Goal: Book appointment/travel/reservation

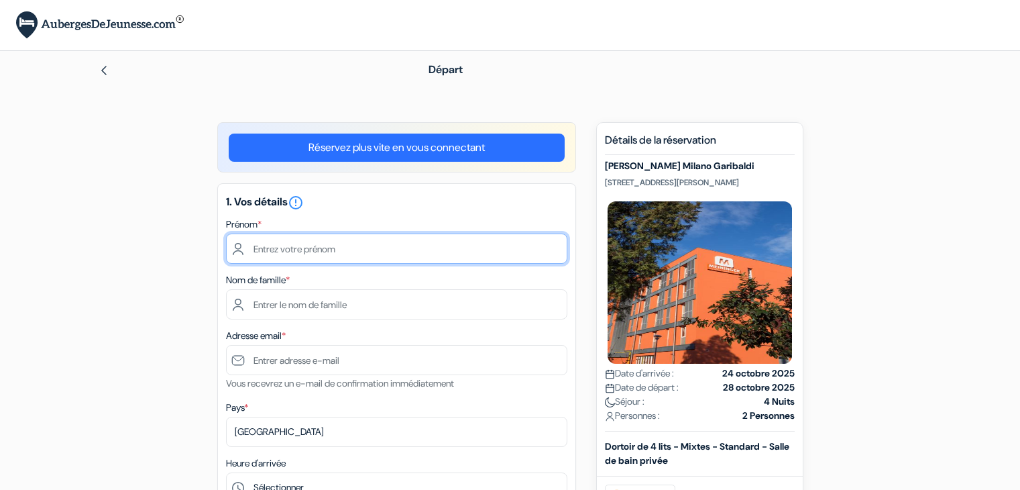
click at [338, 243] on input "text" at bounding box center [396, 248] width 341 height 30
type input "Léo"
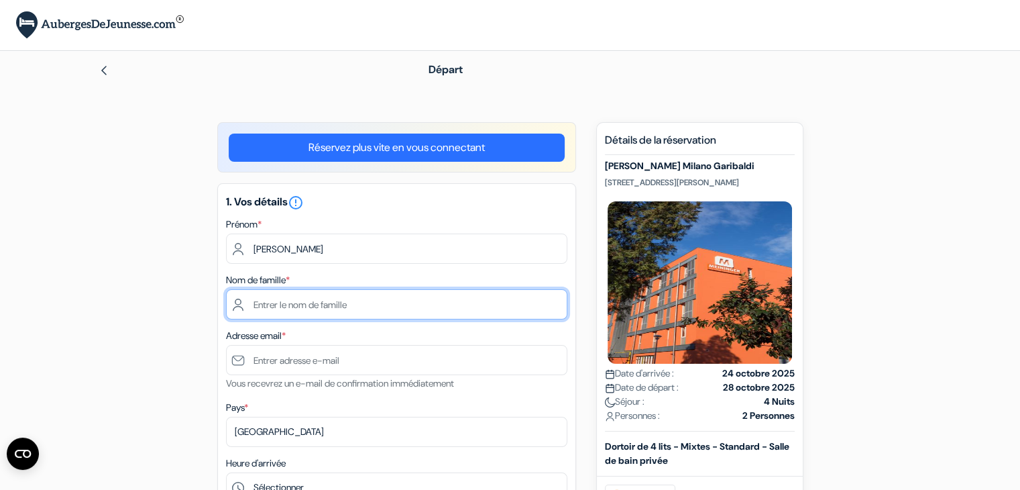
type input "Kokosowski"
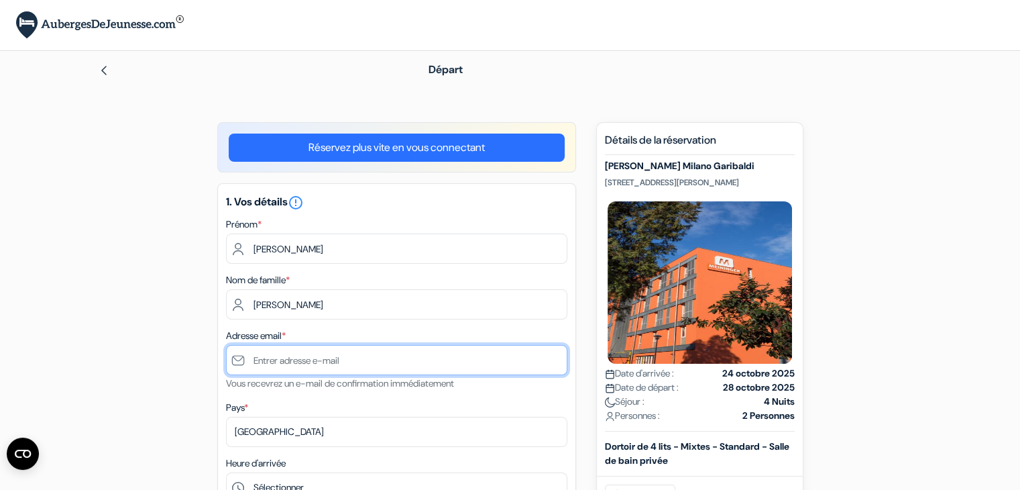
type input "[EMAIL_ADDRESS][DOMAIN_NAME]"
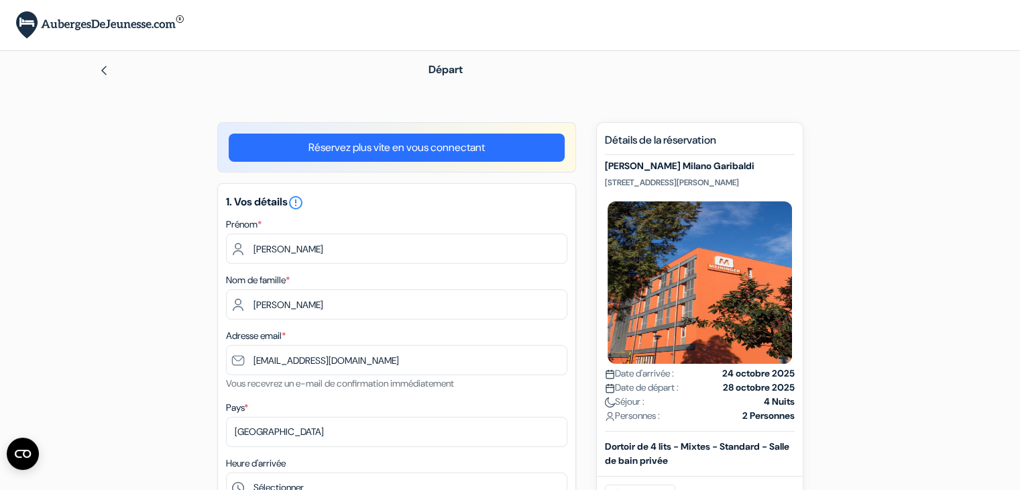
type input "0647992498"
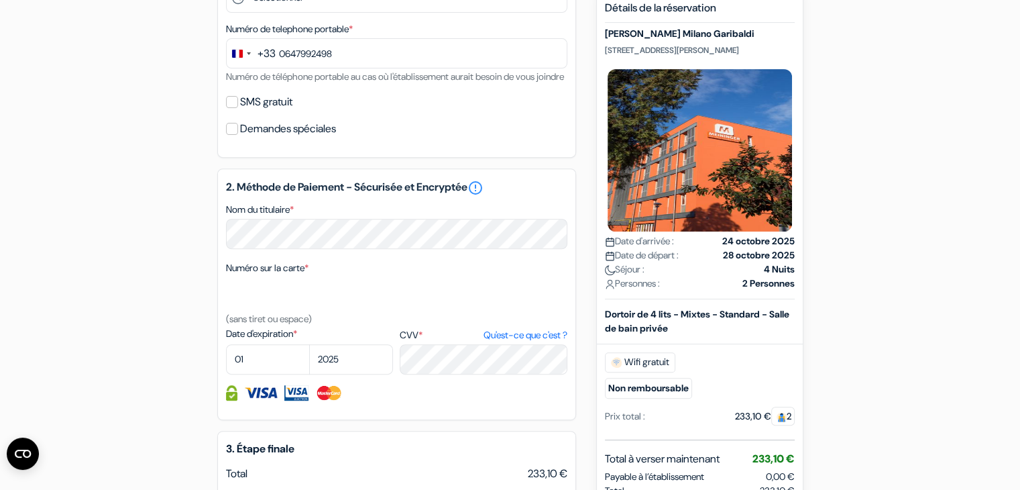
scroll to position [491, 0]
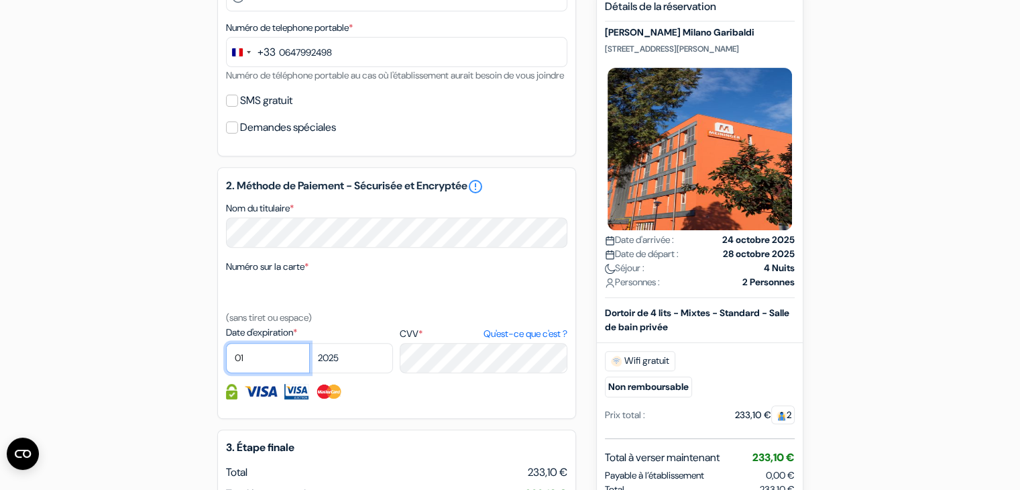
select select "10"
select select "2026"
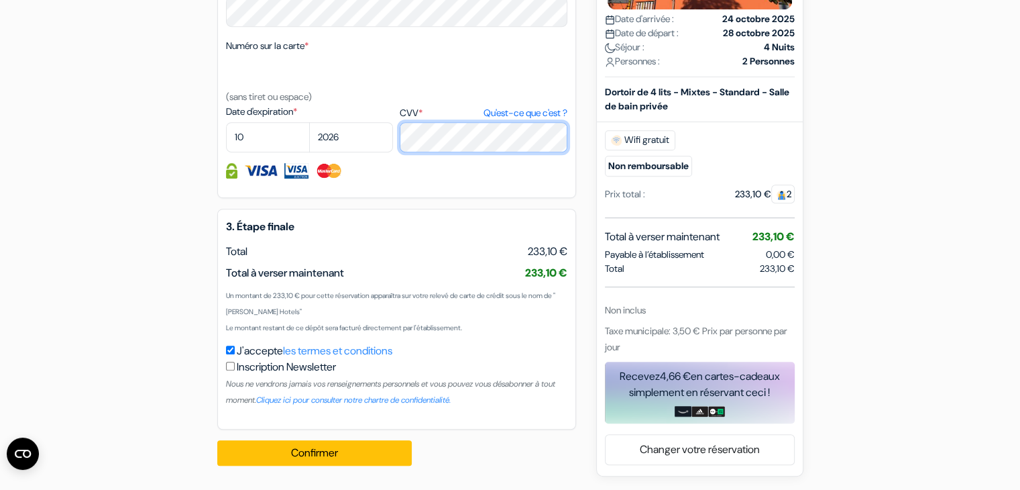
scroll to position [729, 0]
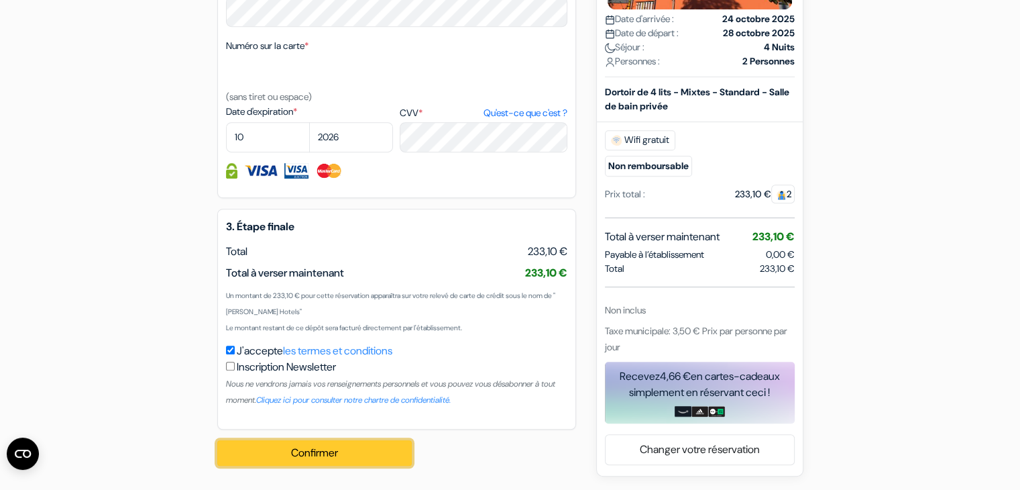
click at [311, 451] on button "Confirmer Loading..." at bounding box center [314, 452] width 195 height 25
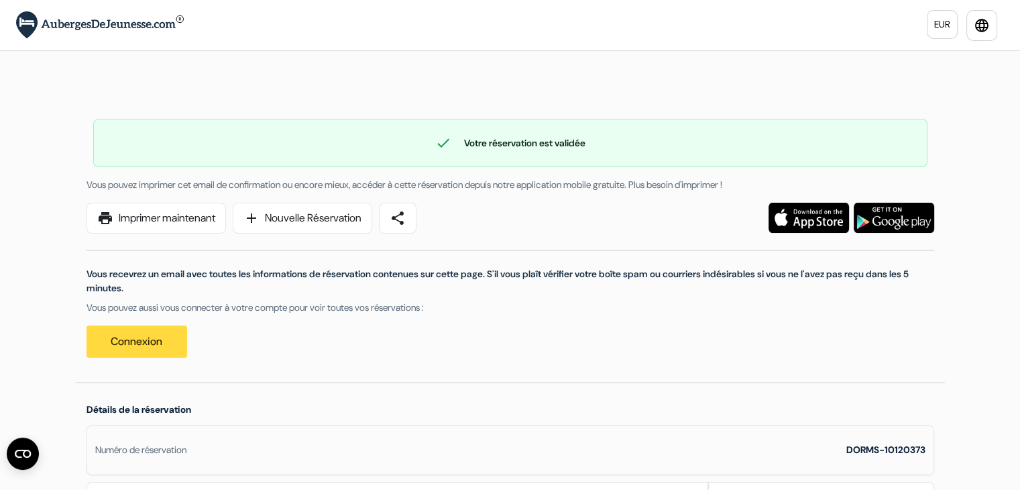
click at [142, 9] on div "EUR language × Vous êtes maintenant connecté!" at bounding box center [510, 25] width 1020 height 50
click at [142, 19] on img at bounding box center [100, 24] width 168 height 27
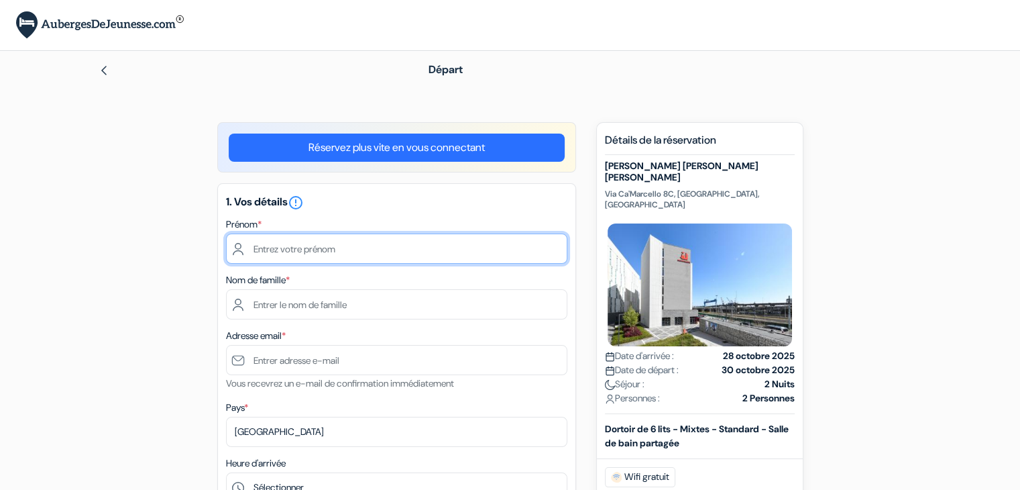
click at [405, 249] on input "text" at bounding box center [396, 248] width 341 height 30
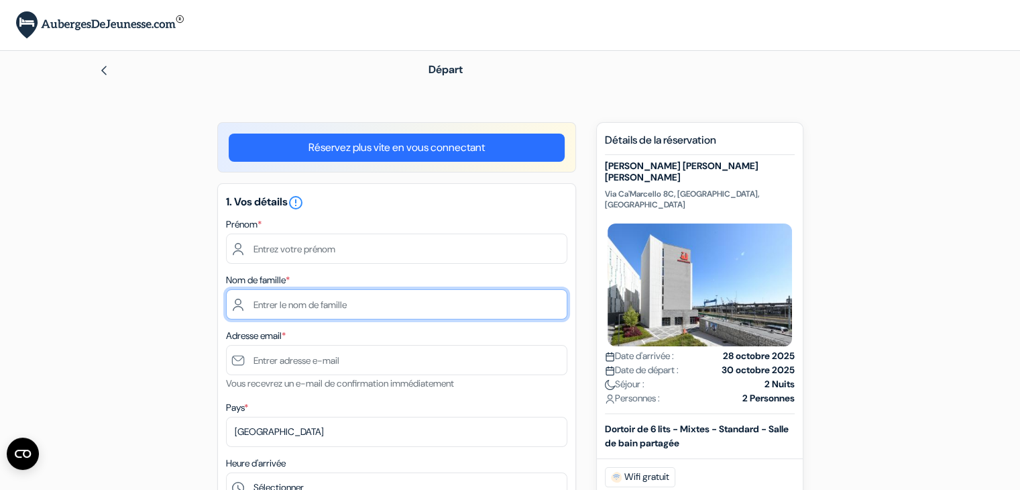
click at [319, 309] on input "text" at bounding box center [396, 304] width 341 height 30
type input "Kokosowski"
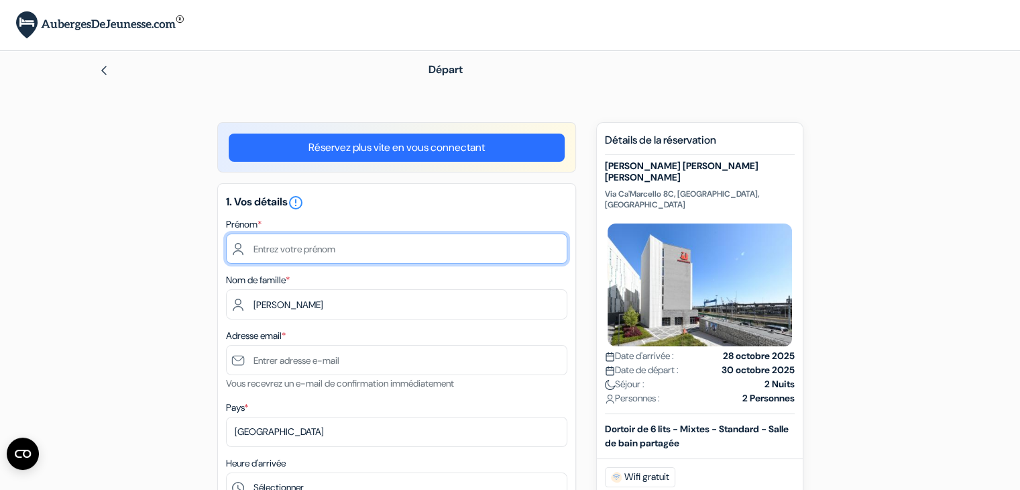
type input "Léo"
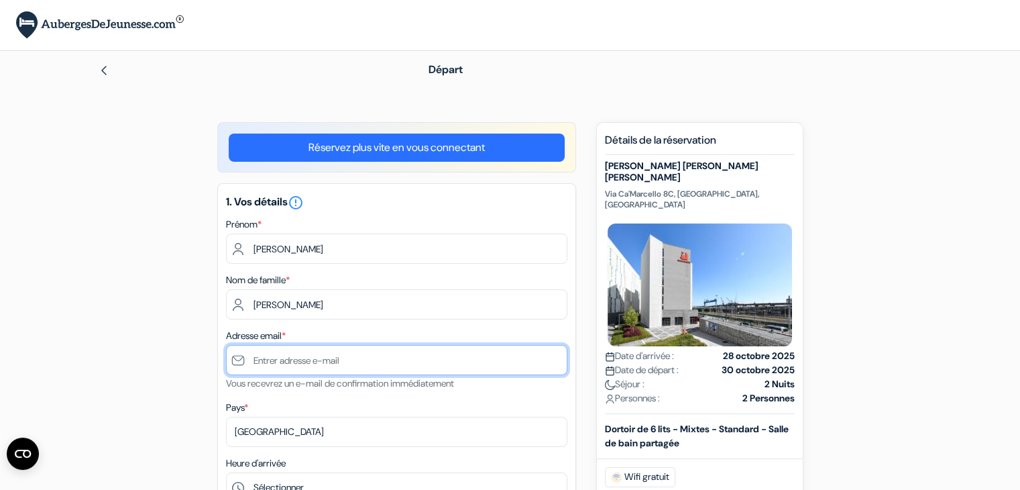
type input "[EMAIL_ADDRESS][DOMAIN_NAME]"
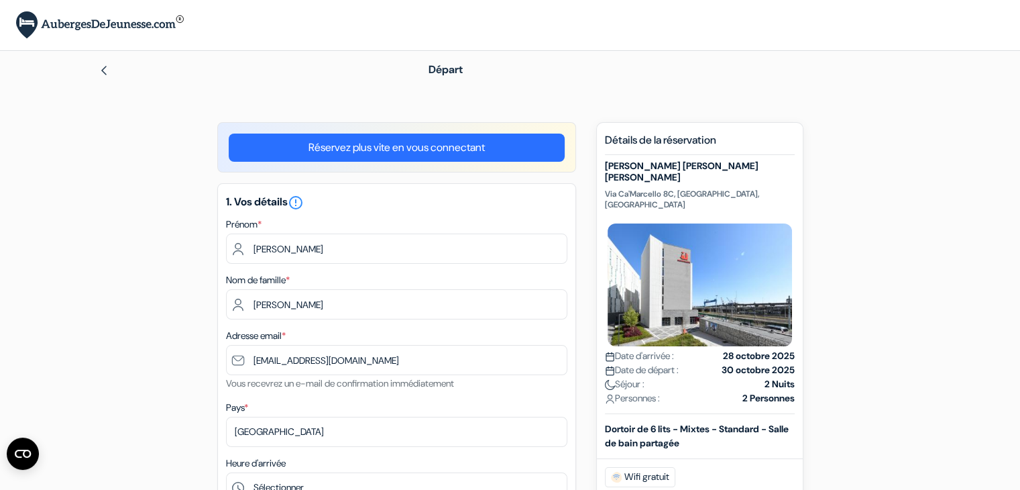
type input "0647992498"
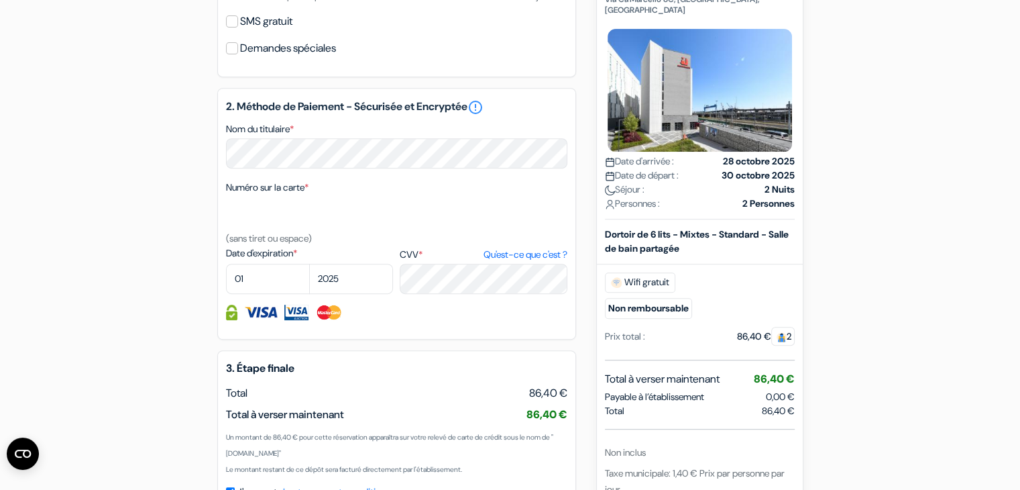
scroll to position [573, 0]
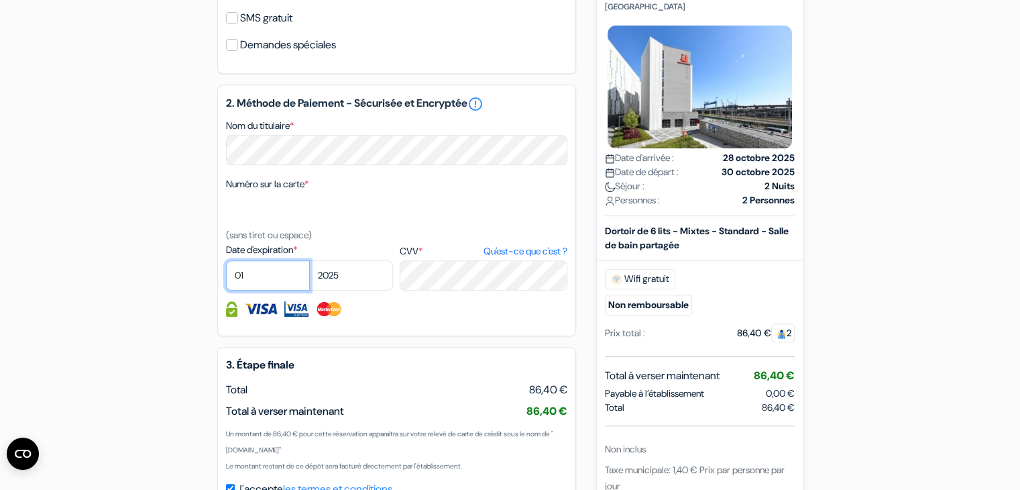
select select "10"
select select "2026"
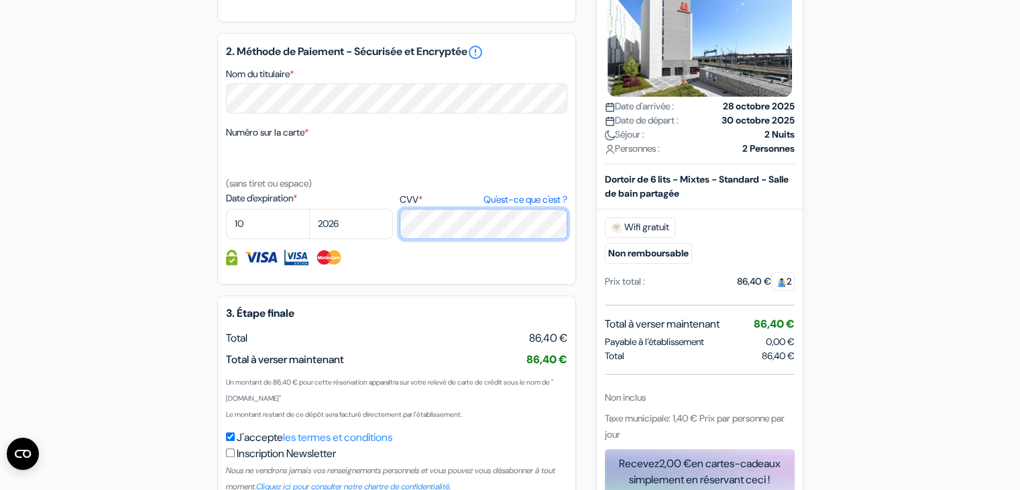
scroll to position [729, 0]
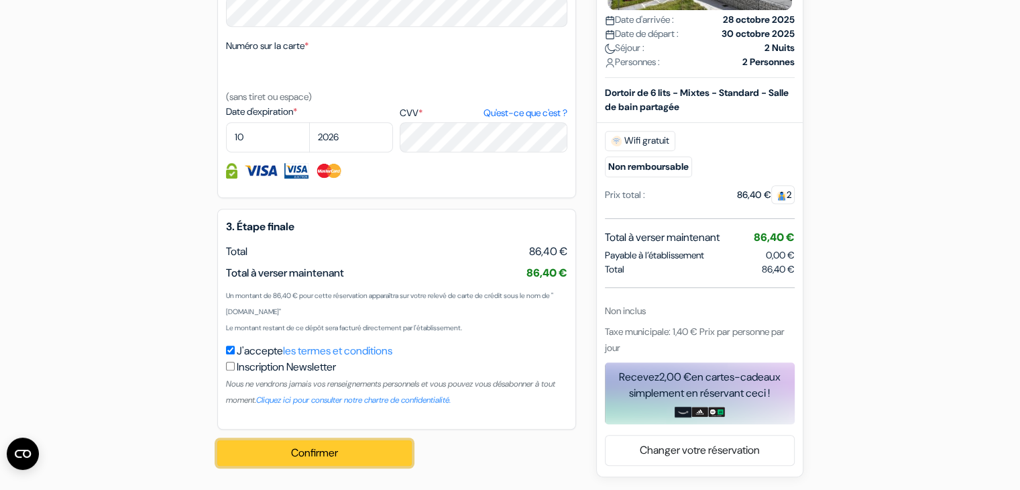
click at [347, 452] on button "Confirmer Loading..." at bounding box center [314, 452] width 195 height 25
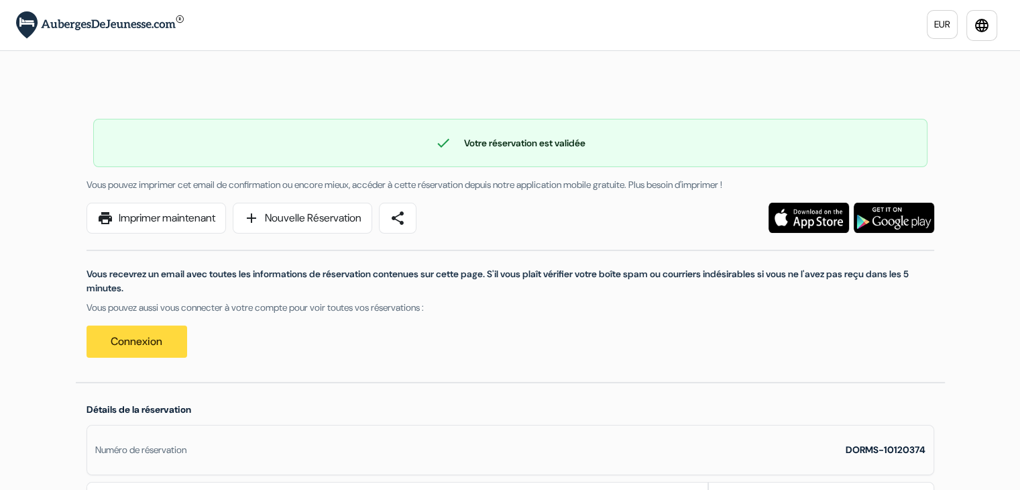
click at [83, 28] on img at bounding box center [100, 24] width 168 height 27
